Goal: Information Seeking & Learning: Learn about a topic

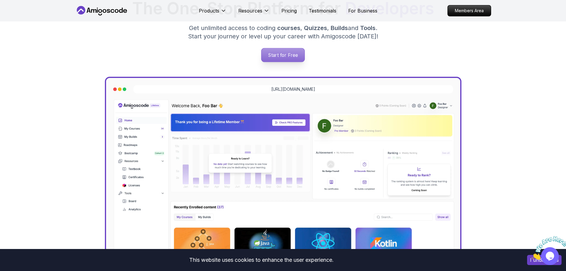
click at [273, 50] on p "Start for Free" at bounding box center [282, 55] width 43 height 14
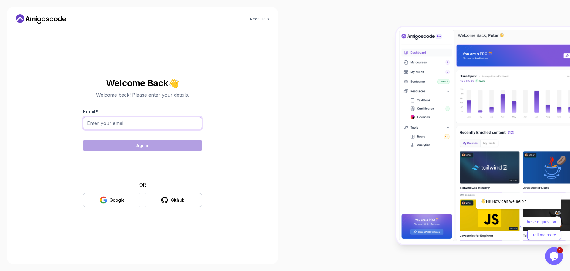
click at [173, 127] on input "Email *" at bounding box center [142, 123] width 119 height 12
type input "lenmonireach990@gmail.com"
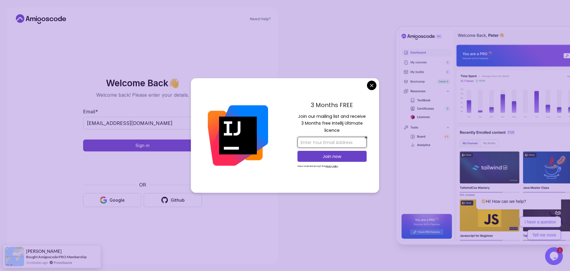
click at [328, 144] on input "email" at bounding box center [332, 142] width 69 height 11
type input "g"
type input "lenmonireach123@gmail.com"
click at [328, 156] on p "Join now" at bounding box center [332, 156] width 56 height 6
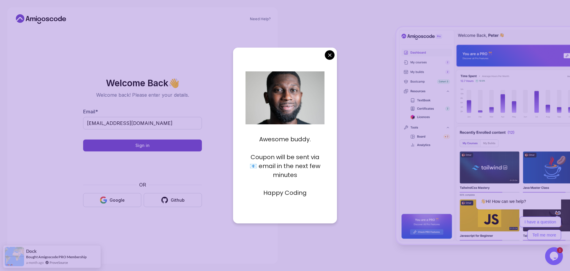
click at [329, 57] on body "Need Help? Welcome Back 👋 Welcome back! Please enter your details. Email * lenm…" at bounding box center [285, 135] width 570 height 271
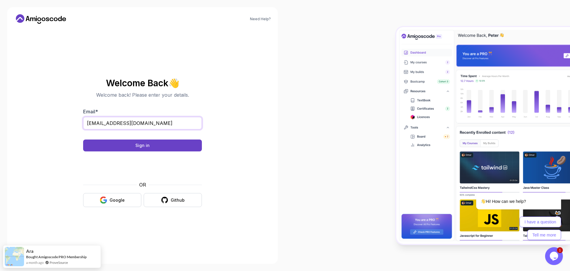
click at [167, 121] on input "lenmonireach990@gmail.com" at bounding box center [142, 123] width 119 height 12
click at [167, 121] on input "Email *" at bounding box center [142, 123] width 119 height 12
type input "lenmonireach123@gmail.com"
click at [137, 144] on div "Sign in" at bounding box center [142, 145] width 14 height 6
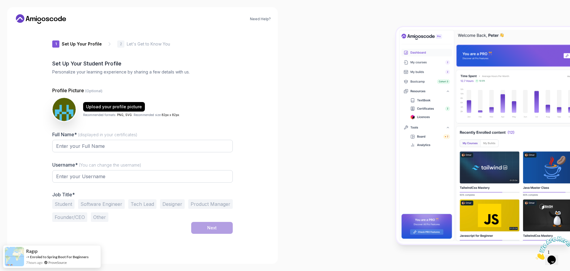
type input "brighteaglee8979"
click at [150, 137] on div "Full Name* (displayed in your certificates)" at bounding box center [142, 145] width 181 height 28
click at [137, 146] on input "Full Name* (displayed in your certificates)" at bounding box center [142, 146] width 181 height 12
type input "[PERSON_NAME]"
click at [67, 201] on button "Student" at bounding box center [63, 204] width 22 height 10
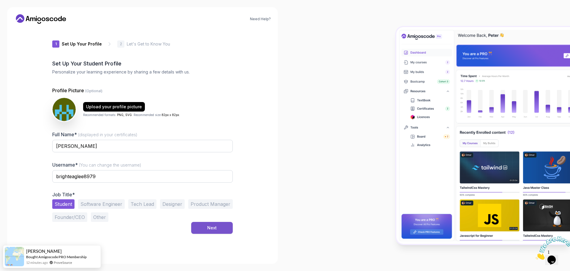
click at [214, 227] on div "Next" at bounding box center [212, 228] width 10 height 6
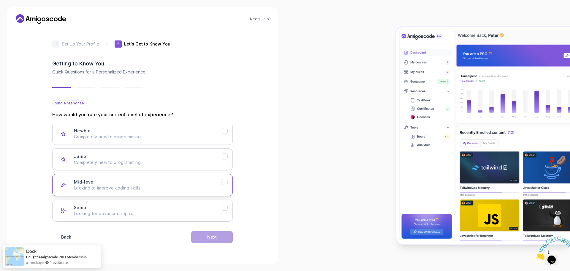
click at [223, 182] on icon "Mid-level" at bounding box center [224, 182] width 3 height 2
click at [211, 236] on div "Next" at bounding box center [212, 237] width 10 height 6
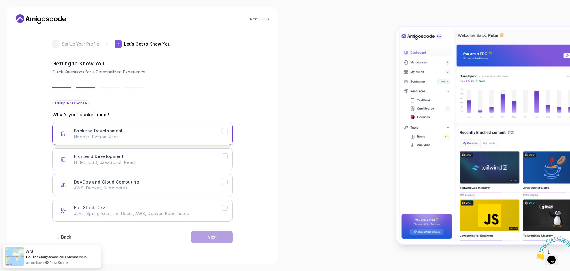
click at [191, 137] on p "Node.js, Python, Java" at bounding box center [148, 137] width 148 height 6
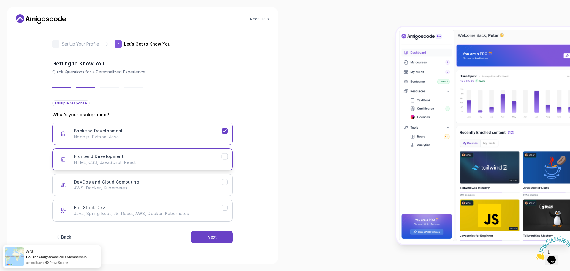
click at [221, 155] on div "Frontend Development HTML, CSS, JavaScript, React" at bounding box center [148, 159] width 148 height 12
click at [215, 236] on div "Next" at bounding box center [212, 237] width 10 height 6
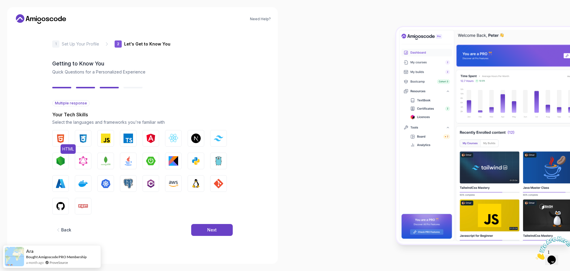
click at [57, 136] on img "button" at bounding box center [61, 138] width 10 height 10
click at [78, 136] on button "CSS" at bounding box center [83, 138] width 17 height 17
click at [106, 137] on img "button" at bounding box center [106, 138] width 10 height 10
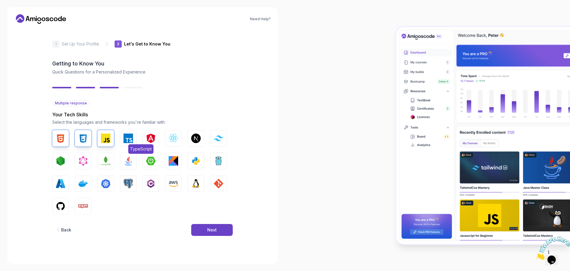
click at [125, 136] on img "button" at bounding box center [129, 138] width 10 height 10
click at [168, 138] on button "React.js" at bounding box center [173, 138] width 17 height 17
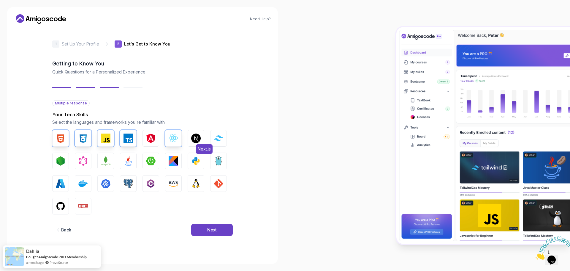
click at [196, 136] on img "button" at bounding box center [196, 138] width 10 height 10
click at [63, 162] on img "button" at bounding box center [61, 161] width 10 height 10
click at [114, 163] on div "HTML CSS JavaScript TypeScript Angular React.js Next.js Tailwind CSS Node.js Gr…" at bounding box center [142, 172] width 181 height 84
click at [107, 162] on img "button" at bounding box center [106, 161] width 10 height 10
click at [134, 160] on button "Java" at bounding box center [128, 160] width 17 height 17
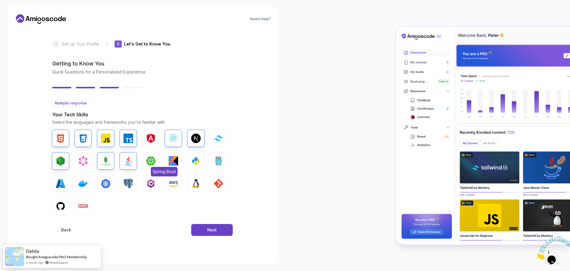
click at [146, 162] on img "button" at bounding box center [151, 161] width 10 height 10
click at [78, 184] on button "Docker" at bounding box center [83, 183] width 17 height 17
click at [61, 204] on img "button" at bounding box center [61, 206] width 10 height 10
click at [215, 229] on div "Next" at bounding box center [212, 230] width 10 height 6
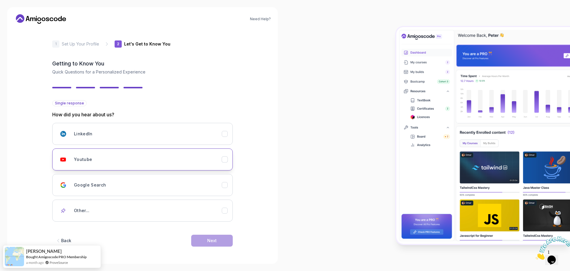
click at [165, 160] on div "Youtube" at bounding box center [148, 159] width 148 height 12
click at [213, 244] on button "Next" at bounding box center [212, 240] width 42 height 12
click at [210, 244] on button "Next" at bounding box center [212, 240] width 42 height 12
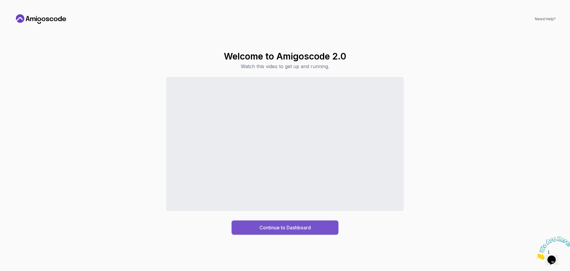
click at [282, 227] on div "Continue to Dashboard" at bounding box center [285, 227] width 51 height 7
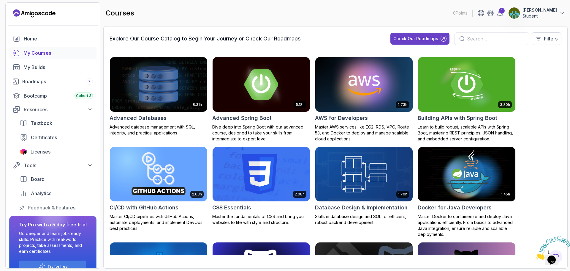
click at [266, 88] on img at bounding box center [261, 84] width 102 height 57
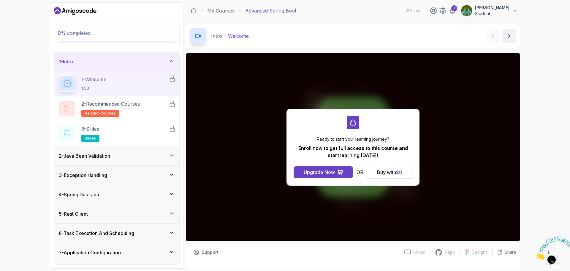
click at [383, 170] on div "Buy with $ 0" at bounding box center [389, 171] width 25 height 7
click at [374, 170] on button "Buy with $ 0" at bounding box center [389, 172] width 45 height 12
click at [384, 171] on div "Buy with $ 0" at bounding box center [389, 171] width 25 height 7
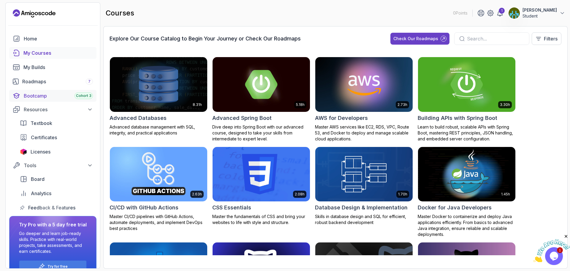
click at [59, 96] on div "Bootcamp Cohort 3" at bounding box center [58, 95] width 69 height 7
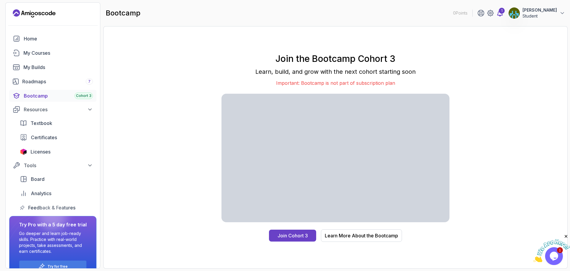
click at [504, 14] on icon at bounding box center [500, 13] width 7 height 7
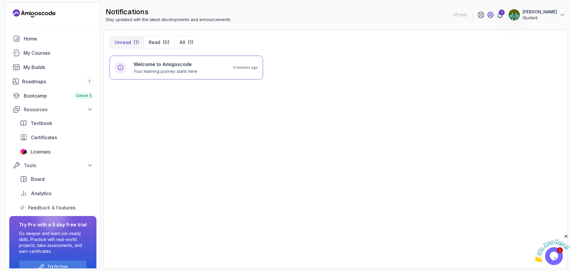
click at [494, 11] on icon at bounding box center [490, 14] width 7 height 7
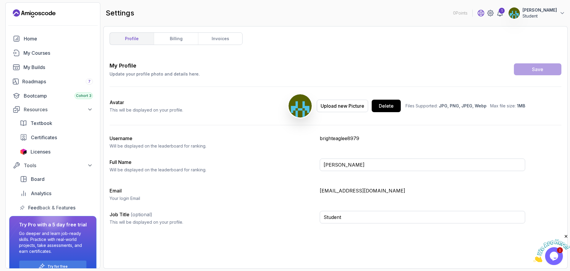
click at [485, 16] on icon at bounding box center [481, 13] width 7 height 7
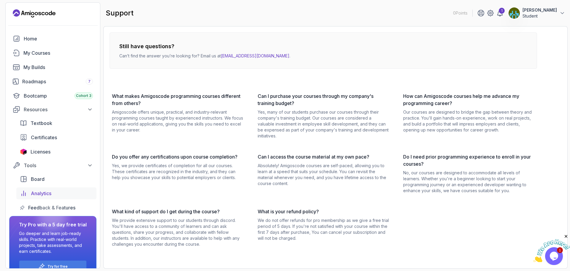
scroll to position [13, 0]
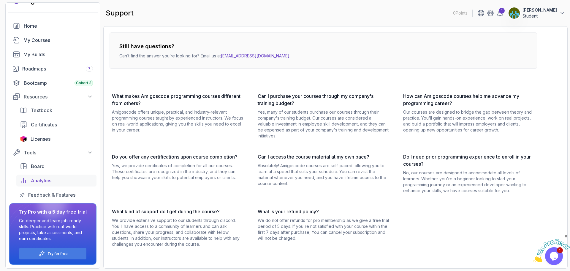
click at [59, 181] on div "Analytics" at bounding box center [62, 180] width 62 height 7
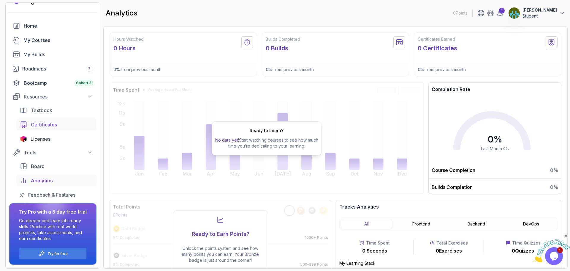
click at [78, 124] on div "Certificates" at bounding box center [62, 124] width 62 height 7
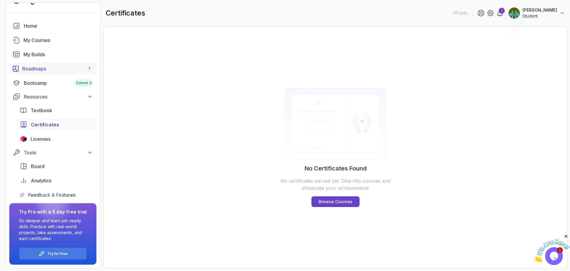
click at [58, 69] on div "Roadmaps 7" at bounding box center [57, 68] width 71 height 7
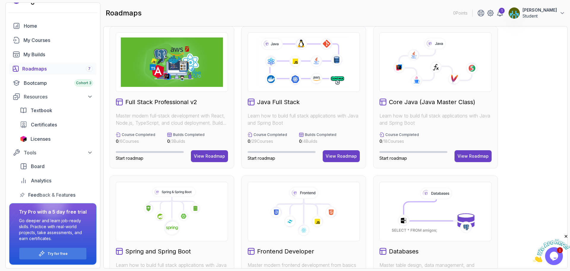
scroll to position [84, 0]
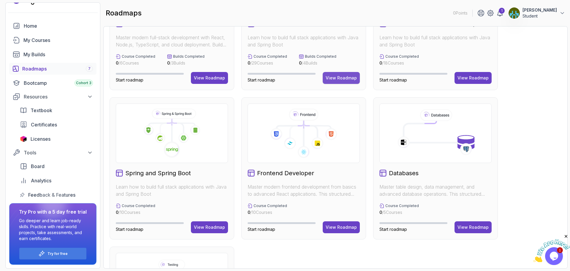
click at [331, 79] on div "View Roadmap" at bounding box center [341, 78] width 31 height 6
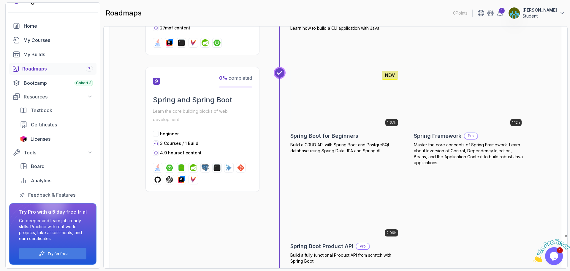
scroll to position [1106, 0]
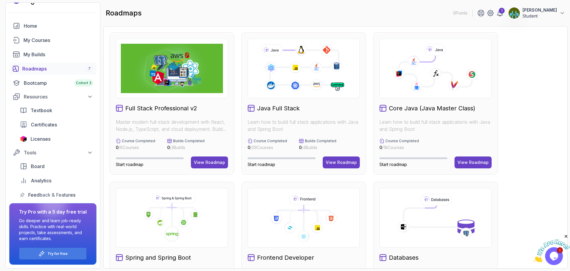
scroll to position [58, 0]
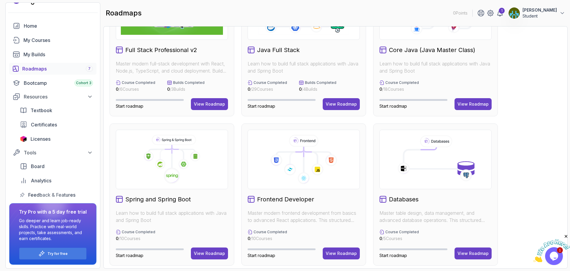
click at [179, 154] on icon at bounding box center [178, 153] width 12 height 12
click at [210, 249] on button "View Roadmap" at bounding box center [209, 253] width 37 height 12
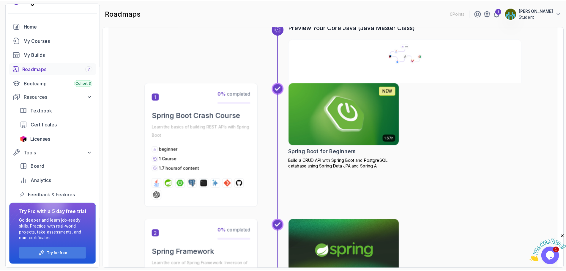
scroll to position [73, 0]
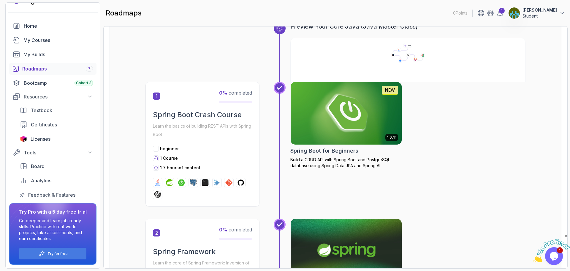
click at [332, 123] on img at bounding box center [346, 112] width 117 height 65
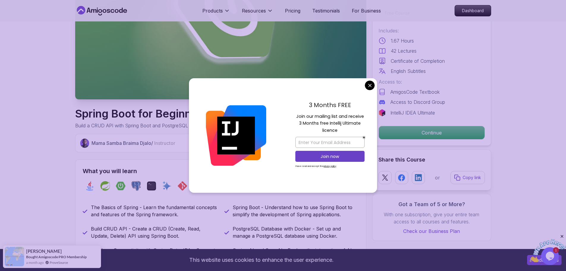
scroll to position [64, 0]
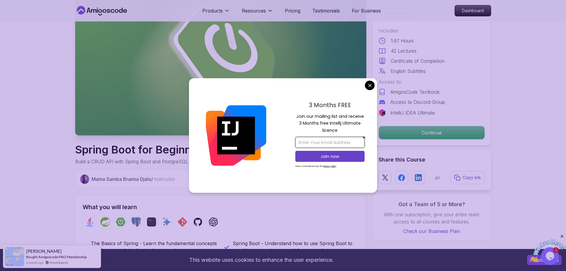
click at [326, 146] on input "email" at bounding box center [329, 142] width 69 height 11
type input "lenmonireach123@gmail.com"
click at [336, 155] on p "Join now" at bounding box center [330, 156] width 56 height 6
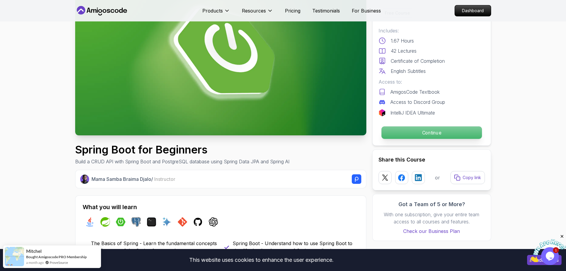
click at [445, 136] on p "Continue" at bounding box center [431, 132] width 100 height 12
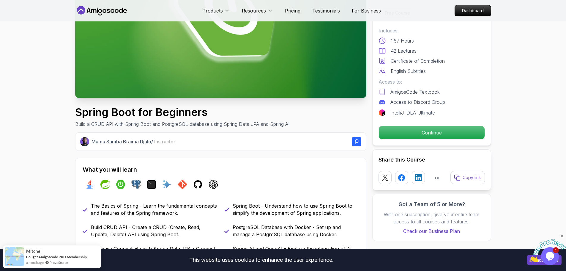
scroll to position [102, 0]
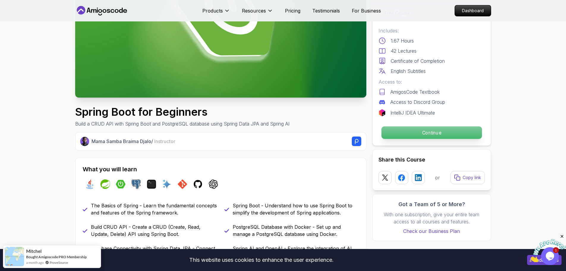
click at [389, 138] on p "Continue" at bounding box center [431, 132] width 100 height 12
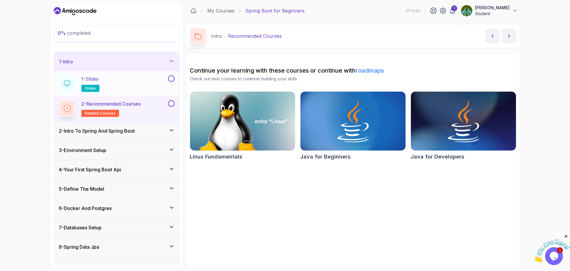
click at [156, 85] on div "1 - Slides slides" at bounding box center [113, 83] width 108 height 17
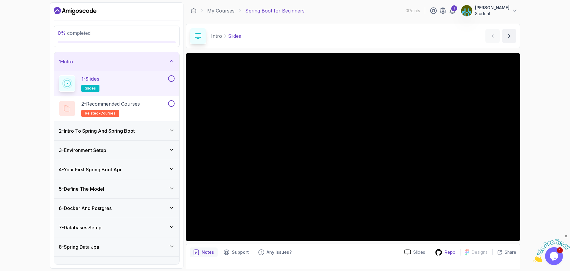
click at [446, 255] on div "Repo" at bounding box center [445, 251] width 30 height 7
click at [510, 35] on icon "next content" at bounding box center [509, 36] width 6 height 6
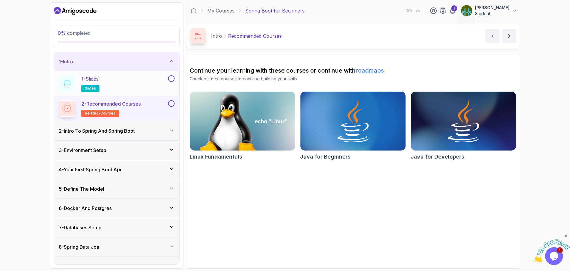
click at [168, 79] on button at bounding box center [171, 78] width 7 height 7
click at [170, 78] on icon at bounding box center [171, 78] width 5 height 6
click at [128, 79] on div "1 - Slides slides" at bounding box center [113, 83] width 108 height 17
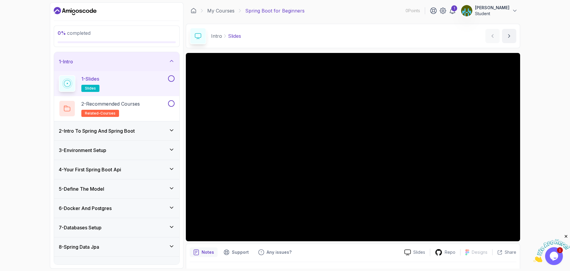
click at [169, 80] on button at bounding box center [171, 78] width 7 height 7
click at [173, 106] on button at bounding box center [171, 103] width 7 height 7
click at [171, 105] on icon at bounding box center [171, 103] width 3 height 2
click at [171, 78] on icon at bounding box center [171, 78] width 5 height 6
click at [125, 86] on div "1 - Slides slides" at bounding box center [113, 83] width 108 height 17
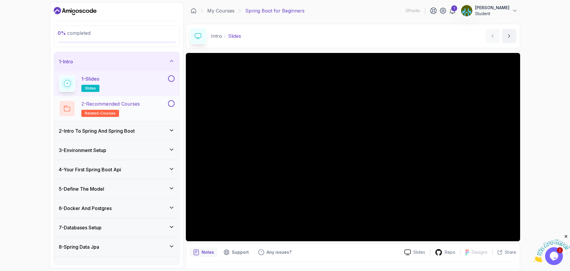
click at [113, 78] on div "1 - Slides slides" at bounding box center [113, 83] width 108 height 17
click at [69, 84] on rect at bounding box center [67, 83] width 3 height 3
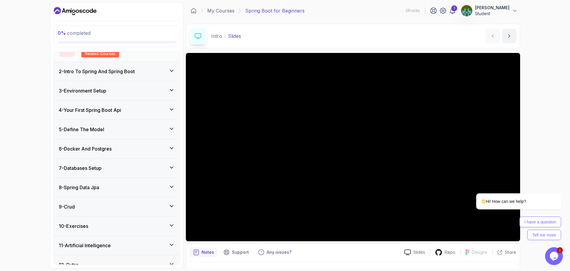
scroll to position [69, 0]
